Goal: Navigation & Orientation: Find specific page/section

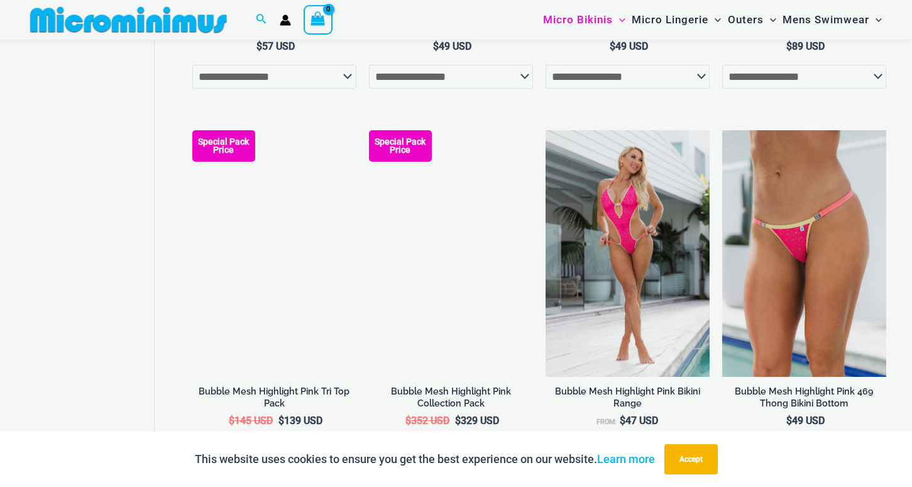
scroll to position [1077, 0]
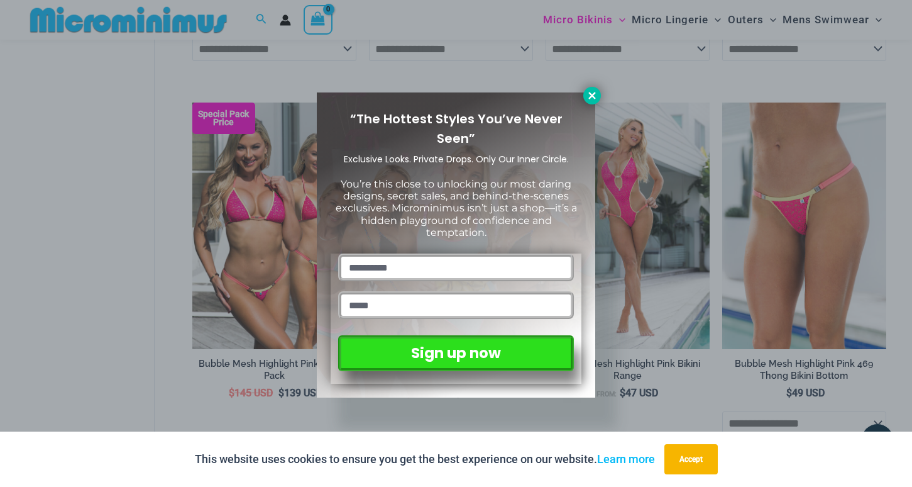
click at [590, 100] on icon at bounding box center [591, 95] width 11 height 11
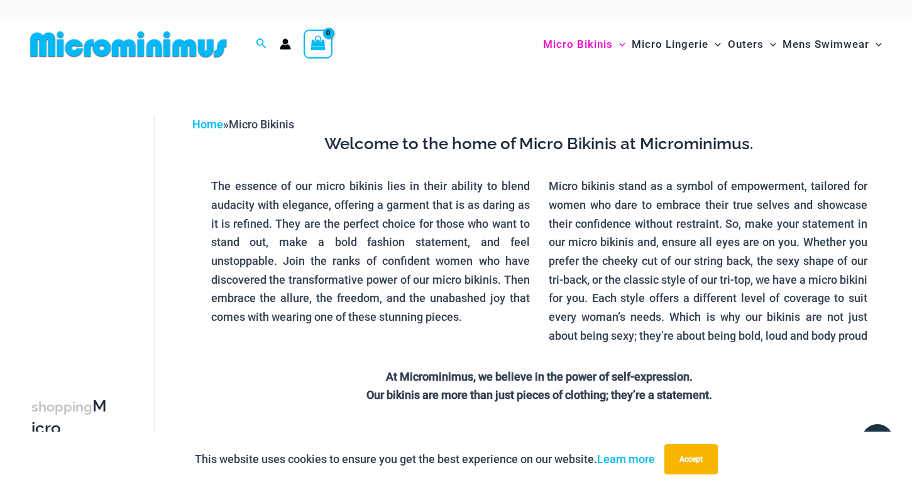
scroll to position [0, 0]
click at [217, 125] on link "Home" at bounding box center [207, 124] width 31 height 13
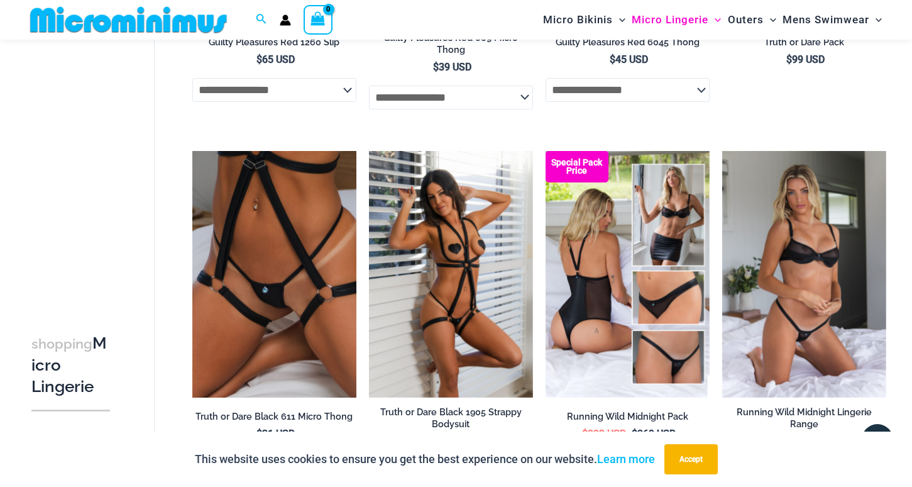
scroll to position [762, 0]
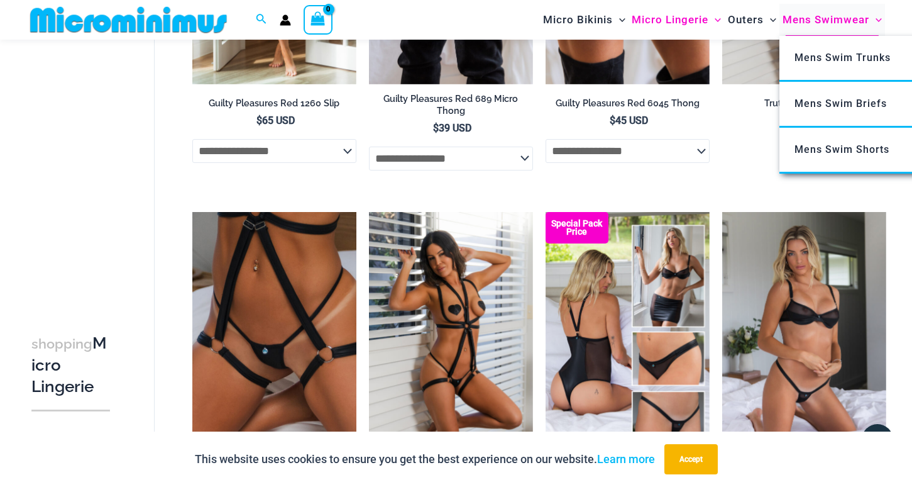
click at [822, 23] on span "Mens Swimwear" at bounding box center [826, 20] width 87 height 32
